Goal: Check status: Check status

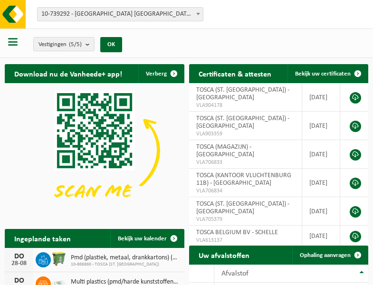
click at [198, 14] on b at bounding box center [198, 14] width 4 height 2
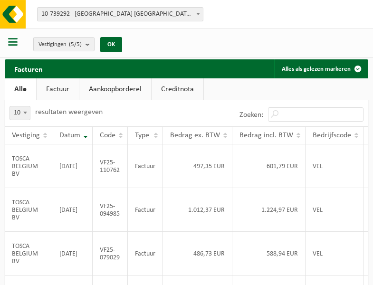
click at [198, 14] on b at bounding box center [198, 14] width 4 height 2
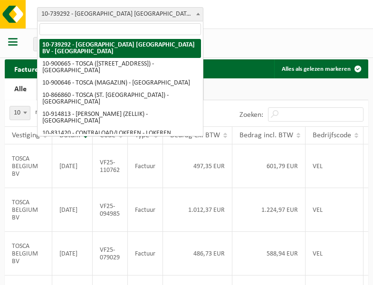
select select "119212"
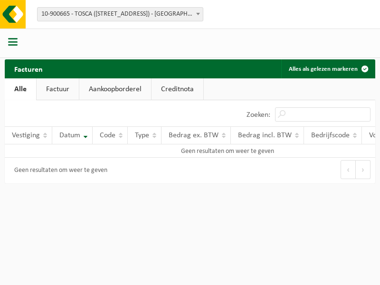
click at [198, 14] on b at bounding box center [198, 14] width 4 height 2
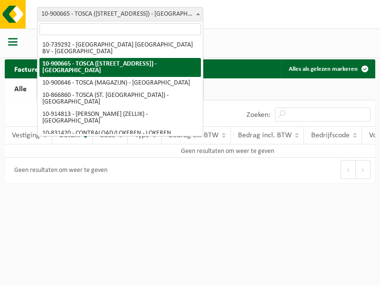
select select "119209"
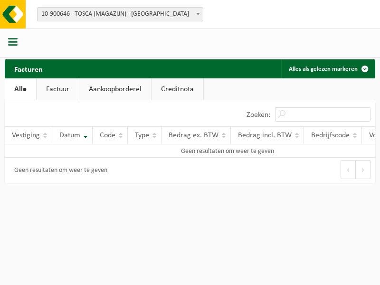
click at [198, 14] on b at bounding box center [198, 14] width 4 height 2
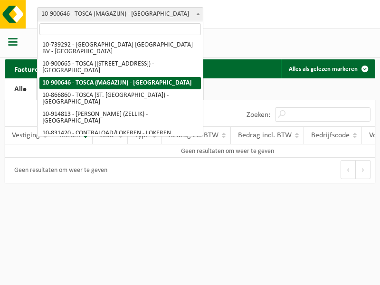
select select "103057"
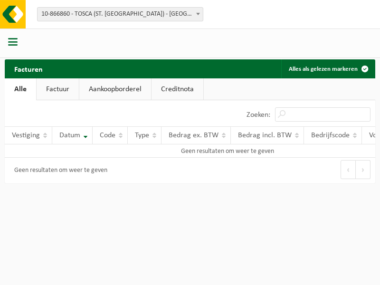
click at [198, 14] on b at bounding box center [198, 14] width 4 height 2
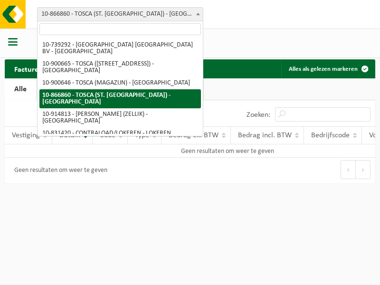
select select "126716"
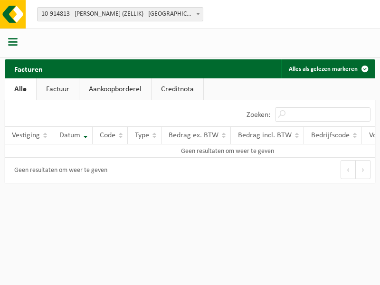
click at [198, 14] on b at bounding box center [198, 14] width 4 height 2
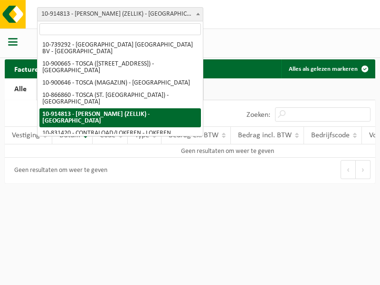
select select "88625"
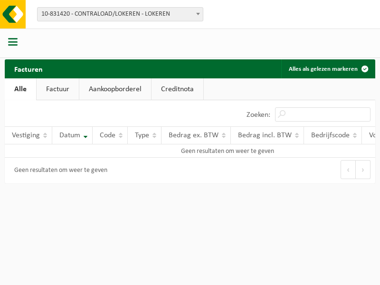
click at [198, 14] on b at bounding box center [198, 14] width 4 height 2
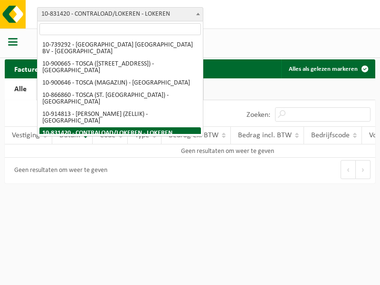
select select "99558"
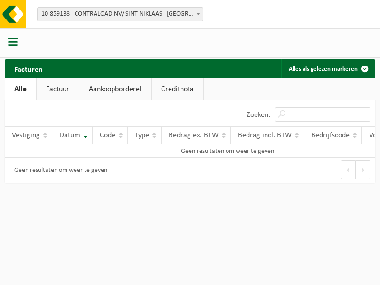
click at [198, 14] on b at bounding box center [198, 14] width 4 height 2
